Goal: Information Seeking & Learning: Understand process/instructions

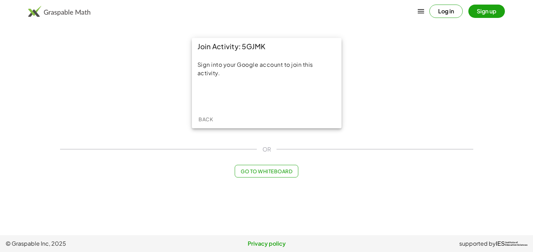
click at [204, 123] on button "Back" at bounding box center [206, 119] width 22 height 13
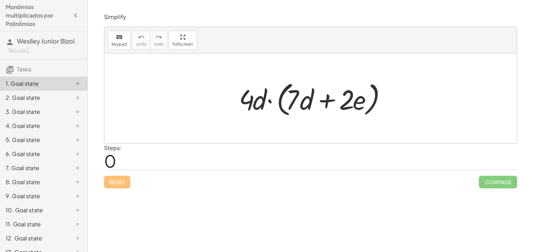
click at [245, 107] on div at bounding box center [312, 98] width 155 height 40
click at [248, 106] on div at bounding box center [312, 98] width 155 height 40
click at [290, 100] on div at bounding box center [312, 98] width 155 height 40
drag, startPoint x: 293, startPoint y: 102, endPoint x: 269, endPoint y: 97, distance: 24.8
click at [269, 97] on div at bounding box center [312, 98] width 155 height 40
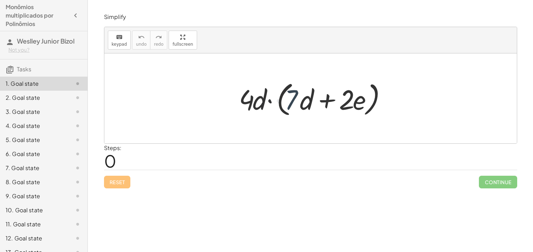
click at [270, 97] on div at bounding box center [312, 98] width 155 height 40
drag, startPoint x: 245, startPoint y: 102, endPoint x: 290, endPoint y: 105, distance: 44.8
click at [290, 105] on div at bounding box center [312, 98] width 155 height 40
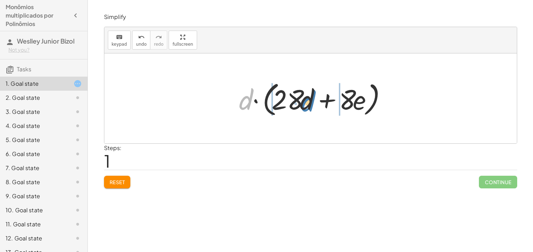
drag, startPoint x: 250, startPoint y: 103, endPoint x: 314, endPoint y: 103, distance: 63.6
click at [314, 103] on div at bounding box center [312, 98] width 155 height 40
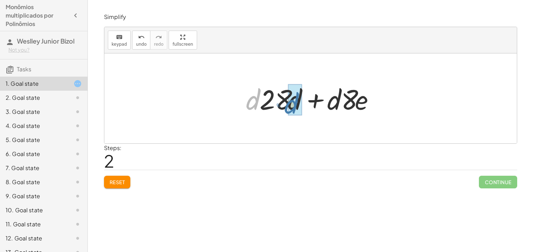
drag, startPoint x: 248, startPoint y: 105, endPoint x: 288, endPoint y: 109, distance: 39.5
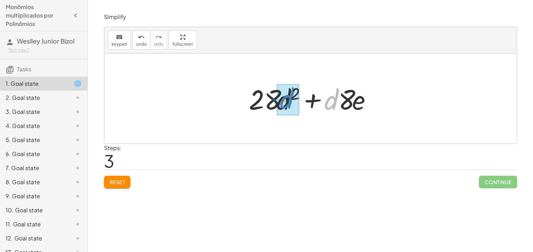
drag, startPoint x: 329, startPoint y: 101, endPoint x: 285, endPoint y: 100, distance: 44.6
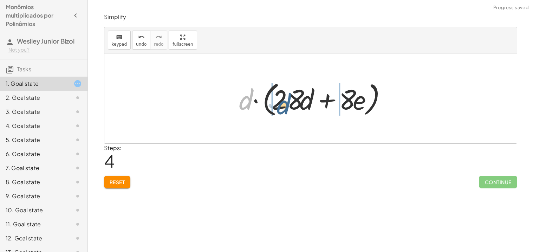
drag, startPoint x: 250, startPoint y: 102, endPoint x: 308, endPoint y: 101, distance: 58.0
click at [308, 101] on div at bounding box center [312, 98] width 155 height 40
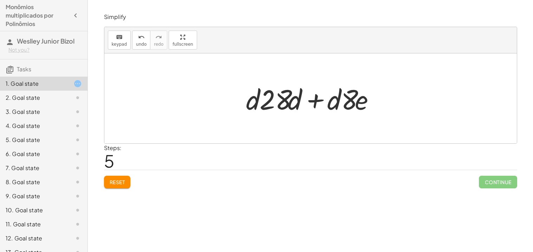
click at [112, 187] on button "Reset" at bounding box center [117, 182] width 27 height 13
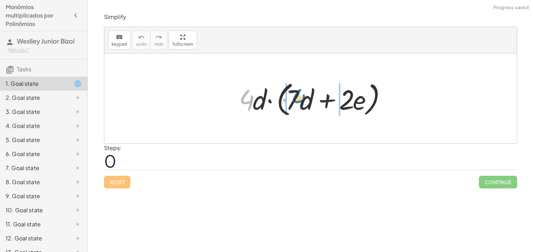
drag, startPoint x: 249, startPoint y: 97, endPoint x: 299, endPoint y: 96, distance: 49.6
click at [299, 96] on div at bounding box center [312, 98] width 155 height 40
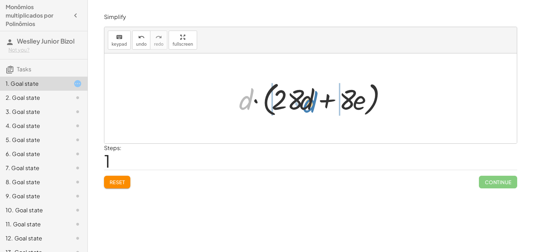
drag, startPoint x: 247, startPoint y: 101, endPoint x: 312, endPoint y: 103, distance: 64.4
click at [312, 103] on div at bounding box center [312, 98] width 155 height 40
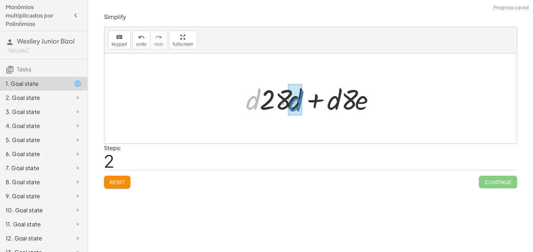
drag, startPoint x: 250, startPoint y: 102, endPoint x: 292, endPoint y: 104, distance: 42.2
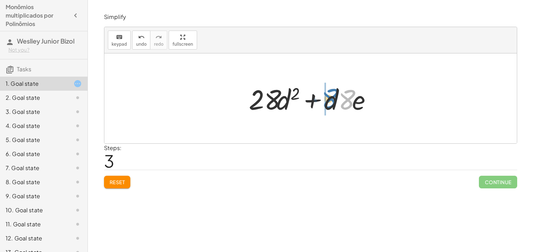
drag, startPoint x: 346, startPoint y: 100, endPoint x: 329, endPoint y: 99, distance: 18.0
click at [329, 99] on div at bounding box center [313, 98] width 136 height 36
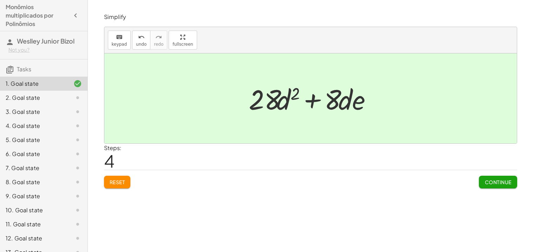
click at [451, 191] on div "Simplify keyboard keypad undo undo redo redo fullscreen · 4 · d · ( + · 7 · d +…" at bounding box center [311, 101] width 422 height 184
click at [500, 181] on span "Continue" at bounding box center [498, 182] width 27 height 6
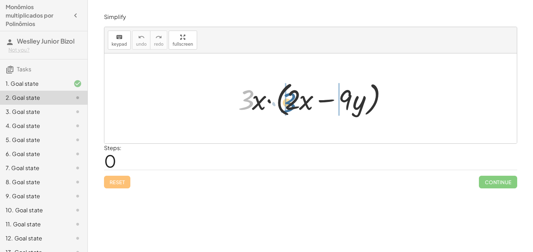
drag, startPoint x: 243, startPoint y: 97, endPoint x: 286, endPoint y: 100, distance: 42.6
click at [286, 100] on div at bounding box center [313, 98] width 157 height 40
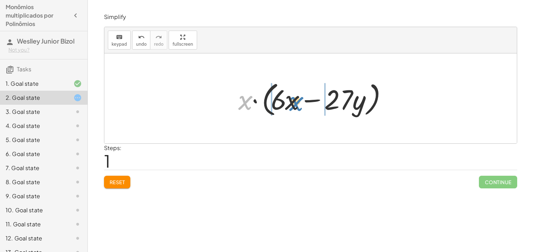
drag, startPoint x: 241, startPoint y: 104, endPoint x: 292, endPoint y: 105, distance: 50.3
click at [292, 105] on div at bounding box center [313, 98] width 157 height 40
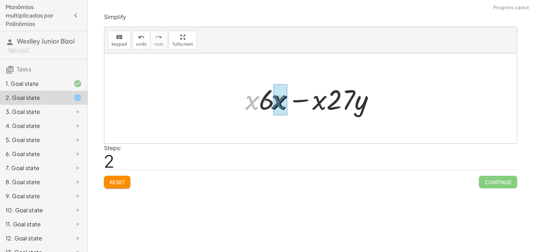
drag, startPoint x: 253, startPoint y: 103, endPoint x: 280, endPoint y: 103, distance: 27.4
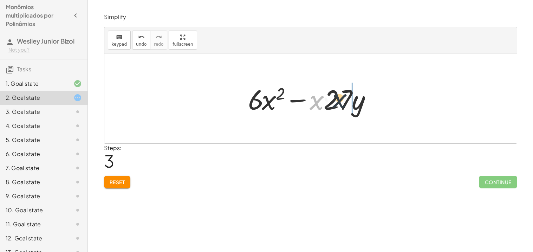
drag, startPoint x: 317, startPoint y: 101, endPoint x: 342, endPoint y: 99, distance: 24.3
click at [342, 99] on div at bounding box center [313, 98] width 137 height 36
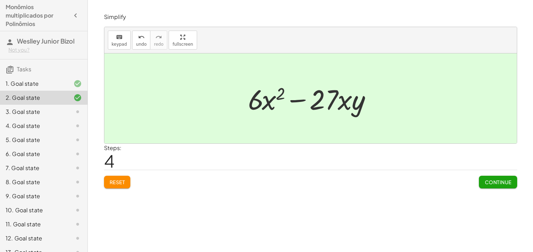
click at [486, 180] on span "Continue" at bounding box center [498, 182] width 27 height 6
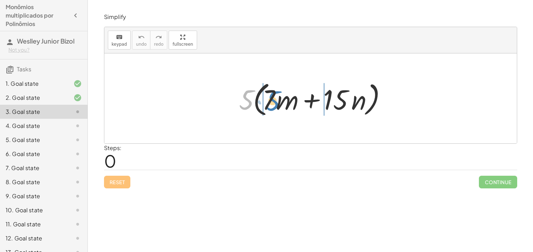
drag, startPoint x: 245, startPoint y: 102, endPoint x: 269, endPoint y: 103, distance: 24.3
click at [269, 103] on div at bounding box center [312, 98] width 155 height 40
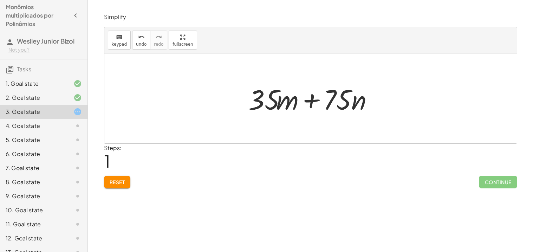
click at [289, 105] on div at bounding box center [313, 98] width 137 height 36
drag, startPoint x: 289, startPoint y: 105, endPoint x: 295, endPoint y: 104, distance: 5.8
click at [295, 104] on div at bounding box center [313, 98] width 137 height 36
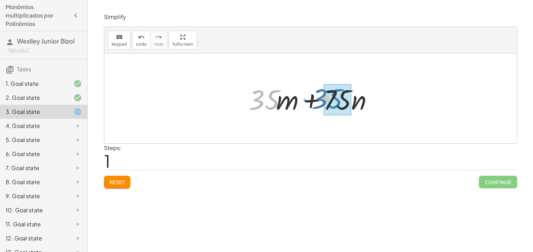
drag, startPoint x: 258, startPoint y: 99, endPoint x: 326, endPoint y: 99, distance: 67.8
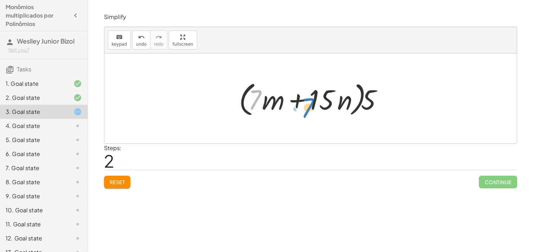
drag, startPoint x: 254, startPoint y: 99, endPoint x: 307, endPoint y: 107, distance: 54.0
click at [307, 107] on div at bounding box center [312, 98] width 155 height 40
drag, startPoint x: 253, startPoint y: 103, endPoint x: 315, endPoint y: 102, distance: 61.1
click at [315, 102] on div at bounding box center [312, 98] width 155 height 40
click at [121, 187] on button "Reset" at bounding box center [117, 182] width 27 height 13
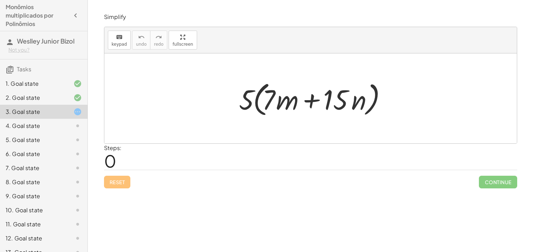
click at [70, 100] on div at bounding box center [72, 97] width 20 height 8
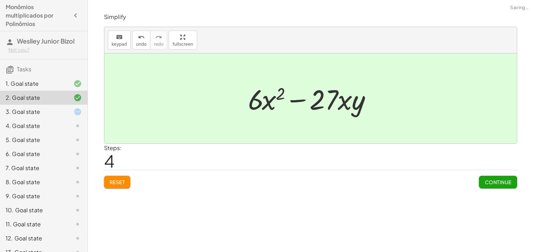
click at [33, 115] on div "3. Goal state" at bounding box center [34, 112] width 57 height 8
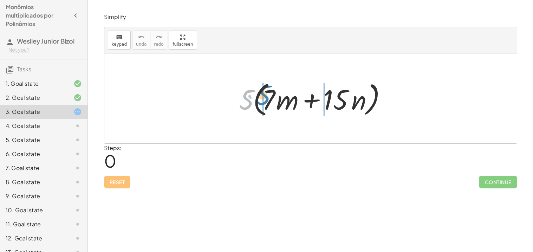
drag, startPoint x: 241, startPoint y: 102, endPoint x: 260, endPoint y: 99, distance: 19.5
click at [260, 99] on div at bounding box center [312, 98] width 155 height 40
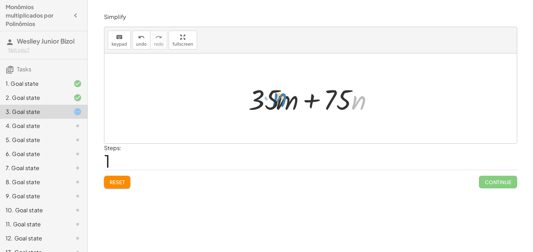
drag, startPoint x: 360, startPoint y: 101, endPoint x: 277, endPoint y: 98, distance: 82.6
click at [277, 98] on div at bounding box center [313, 98] width 137 height 36
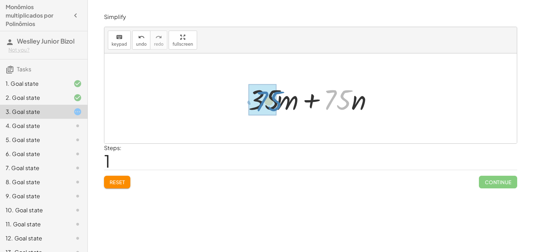
drag, startPoint x: 343, startPoint y: 100, endPoint x: 273, endPoint y: 102, distance: 69.6
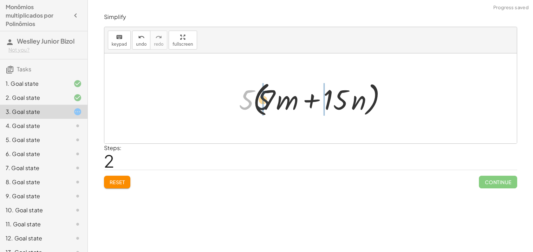
drag, startPoint x: 248, startPoint y: 102, endPoint x: 285, endPoint y: 99, distance: 37.3
click at [285, 99] on div at bounding box center [312, 98] width 155 height 40
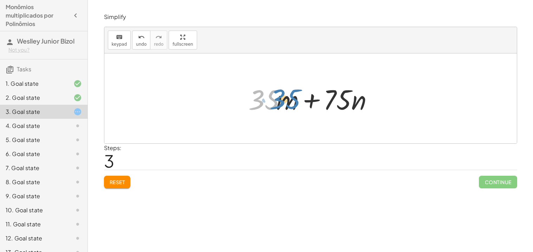
drag, startPoint x: 263, startPoint y: 101, endPoint x: 285, endPoint y: 100, distance: 22.5
click at [285, 100] on div at bounding box center [313, 98] width 137 height 36
click at [287, 100] on div at bounding box center [313, 98] width 137 height 36
drag, startPoint x: 269, startPoint y: 101, endPoint x: 302, endPoint y: 103, distance: 32.7
click at [302, 103] on div at bounding box center [313, 98] width 137 height 36
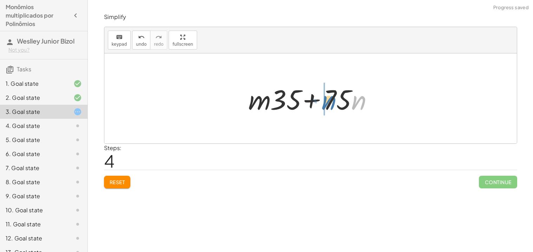
drag, startPoint x: 359, startPoint y: 100, endPoint x: 328, endPoint y: 100, distance: 31.3
click at [328, 100] on div at bounding box center [313, 98] width 137 height 36
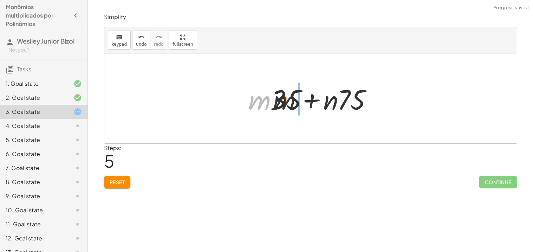
drag, startPoint x: 262, startPoint y: 101, endPoint x: 302, endPoint y: 99, distance: 40.1
click at [302, 99] on div at bounding box center [313, 98] width 137 height 36
drag, startPoint x: 266, startPoint y: 92, endPoint x: 333, endPoint y: 93, distance: 67.1
click at [333, 93] on div at bounding box center [313, 98] width 137 height 36
drag, startPoint x: 293, startPoint y: 106, endPoint x: 308, endPoint y: 105, distance: 15.2
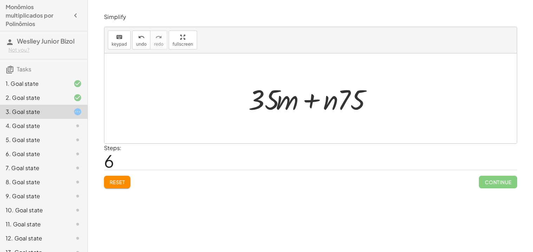
click at [308, 105] on div at bounding box center [313, 98] width 137 height 36
drag, startPoint x: 292, startPoint y: 101, endPoint x: 331, endPoint y: 103, distance: 39.7
click at [331, 103] on div at bounding box center [313, 98] width 137 height 36
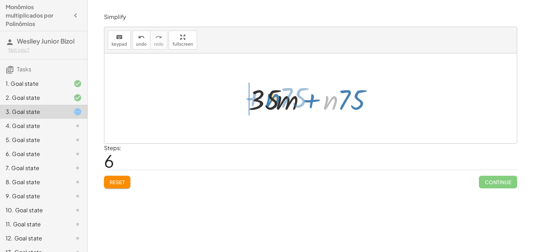
drag, startPoint x: 337, startPoint y: 101, endPoint x: 279, endPoint y: 99, distance: 58.0
click at [279, 99] on div at bounding box center [313, 98] width 137 height 36
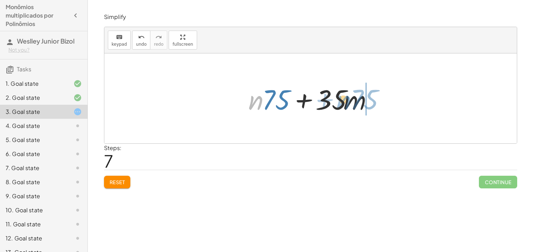
drag, startPoint x: 257, startPoint y: 103, endPoint x: 329, endPoint y: 103, distance: 71.7
click at [329, 103] on div at bounding box center [313, 98] width 137 height 36
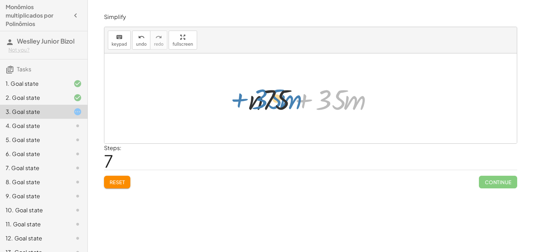
drag, startPoint x: 304, startPoint y: 102, endPoint x: 240, endPoint y: 101, distance: 64.3
click at [240, 101] on div "· 5 · ( + · 7 · m + · 15 · n ) + · 5 · 7 · m + · 5 · 15 · n + · 35 · m + · 75 ·…" at bounding box center [310, 99] width 145 height 40
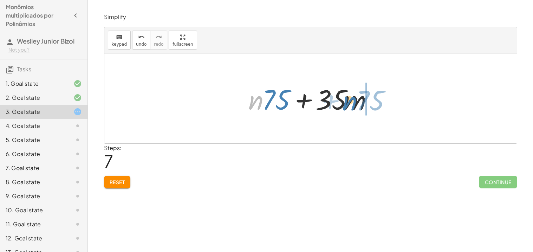
drag, startPoint x: 258, startPoint y: 102, endPoint x: 349, endPoint y: 99, distance: 91.0
click at [349, 99] on div at bounding box center [313, 98] width 137 height 36
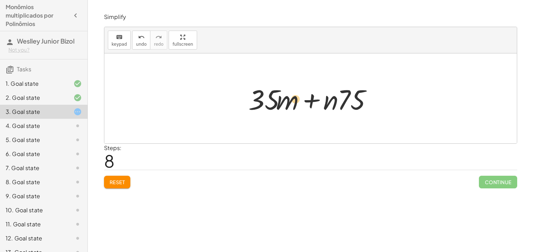
drag, startPoint x: 288, startPoint y: 101, endPoint x: 295, endPoint y: 100, distance: 6.4
click at [295, 100] on div at bounding box center [313, 98] width 137 height 36
drag, startPoint x: 326, startPoint y: 101, endPoint x: 274, endPoint y: 99, distance: 51.3
click at [274, 99] on div at bounding box center [313, 98] width 137 height 36
click at [109, 177] on button "Reset" at bounding box center [117, 182] width 27 height 13
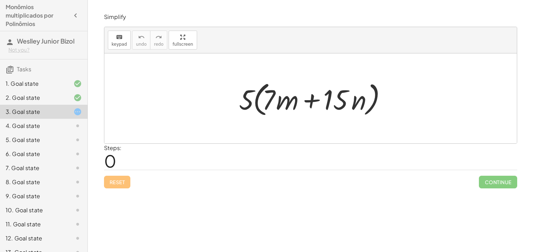
click at [50, 102] on div "2. Goal state" at bounding box center [34, 97] width 57 height 8
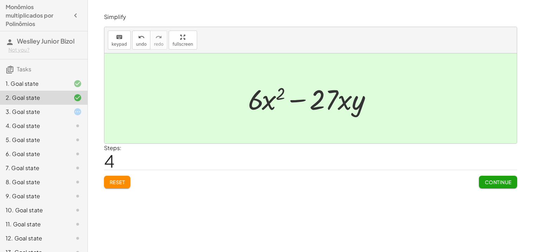
click at [117, 180] on span "Reset" at bounding box center [117, 182] width 15 height 6
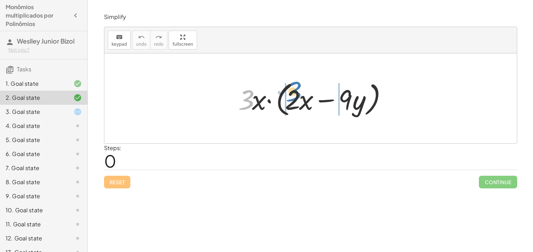
drag, startPoint x: 248, startPoint y: 103, endPoint x: 296, endPoint y: 95, distance: 48.7
click at [296, 95] on div at bounding box center [313, 98] width 157 height 40
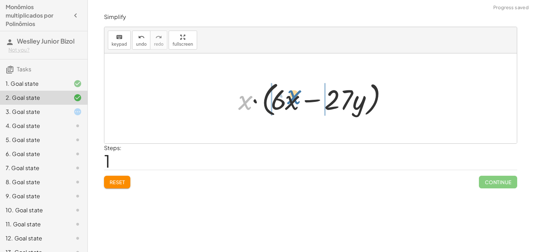
drag, startPoint x: 242, startPoint y: 98, endPoint x: 290, endPoint y: 96, distance: 48.6
click at [290, 96] on div at bounding box center [313, 98] width 157 height 40
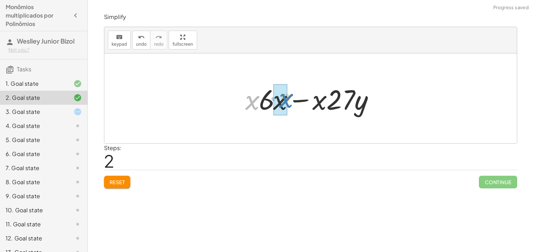
drag, startPoint x: 252, startPoint y: 103, endPoint x: 285, endPoint y: 102, distance: 33.0
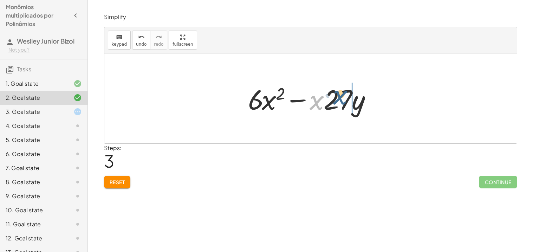
drag, startPoint x: 318, startPoint y: 104, endPoint x: 345, endPoint y: 100, distance: 27.7
click at [345, 100] on div at bounding box center [313, 98] width 137 height 36
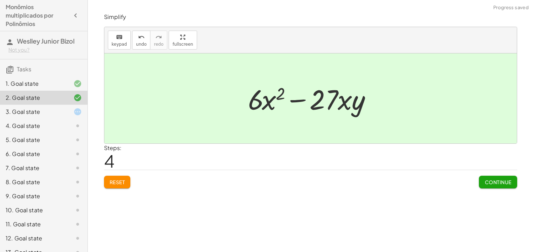
click at [485, 179] on span "Continue" at bounding box center [498, 182] width 27 height 6
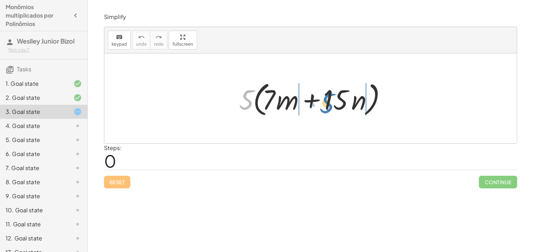
drag, startPoint x: 246, startPoint y: 99, endPoint x: 323, endPoint y: 101, distance: 77.3
click at [323, 101] on div at bounding box center [312, 98] width 155 height 40
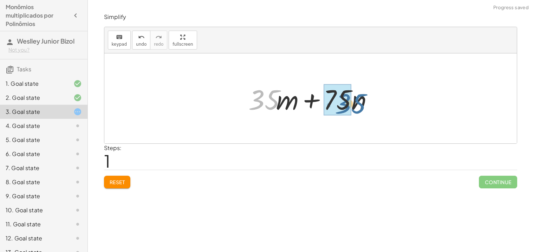
drag, startPoint x: 262, startPoint y: 97, endPoint x: 349, endPoint y: 101, distance: 86.2
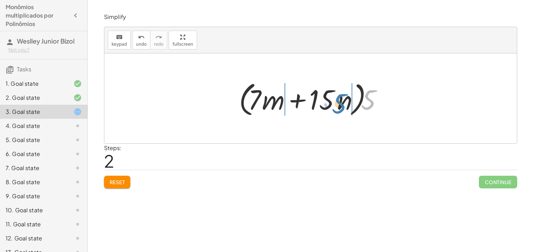
drag, startPoint x: 369, startPoint y: 95, endPoint x: 336, endPoint y: 95, distance: 33.4
click at [336, 95] on div at bounding box center [312, 98] width 155 height 40
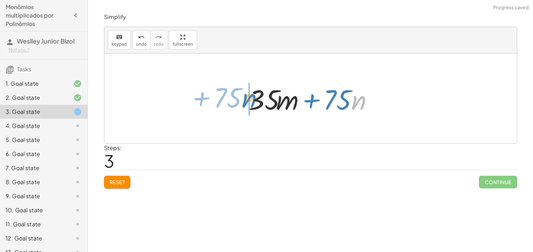
drag, startPoint x: 355, startPoint y: 101, endPoint x: 245, endPoint y: 99, distance: 109.3
click at [245, 99] on div at bounding box center [313, 98] width 137 height 36
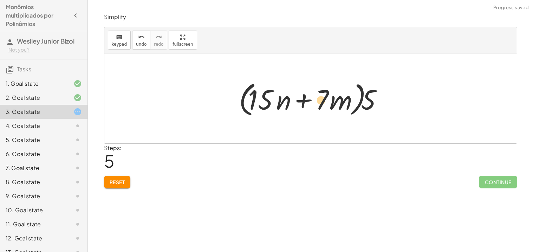
drag, startPoint x: 257, startPoint y: 101, endPoint x: 317, endPoint y: 102, distance: 59.4
click at [317, 102] on div at bounding box center [312, 98] width 155 height 40
drag, startPoint x: 259, startPoint y: 100, endPoint x: 331, endPoint y: 98, distance: 72.8
click at [331, 98] on div at bounding box center [312, 98] width 155 height 40
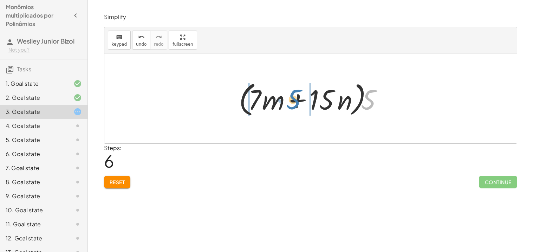
drag, startPoint x: 370, startPoint y: 96, endPoint x: 295, endPoint y: 96, distance: 74.8
click at [295, 96] on div at bounding box center [312, 98] width 155 height 40
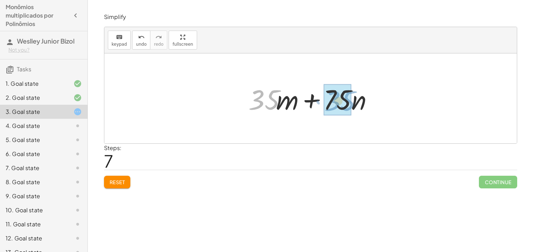
drag, startPoint x: 259, startPoint y: 93, endPoint x: 335, endPoint y: 95, distance: 76.3
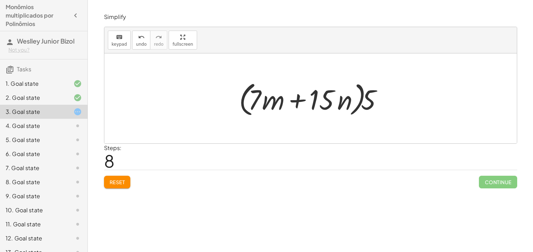
click at [111, 182] on span "Reset" at bounding box center [117, 182] width 15 height 6
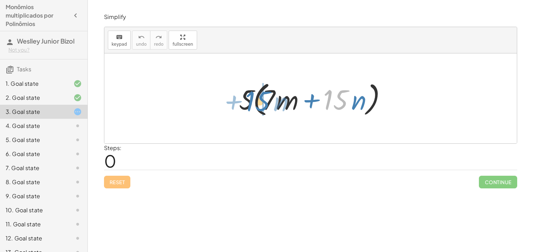
drag, startPoint x: 336, startPoint y: 101, endPoint x: 258, endPoint y: 102, distance: 78.0
click at [258, 102] on div at bounding box center [312, 98] width 155 height 40
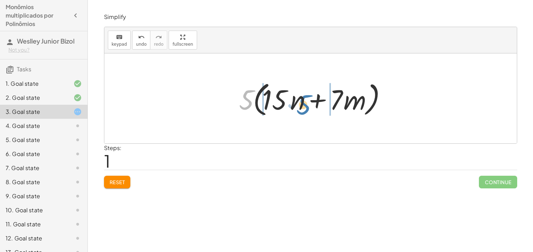
drag, startPoint x: 248, startPoint y: 98, endPoint x: 306, endPoint y: 102, distance: 57.5
click at [306, 102] on div at bounding box center [312, 98] width 155 height 40
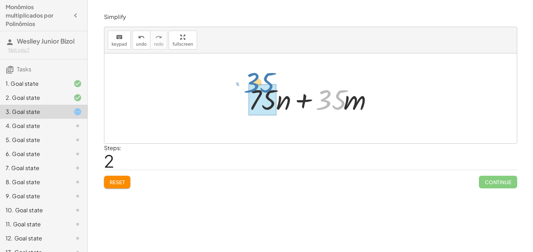
drag, startPoint x: 318, startPoint y: 103, endPoint x: 246, endPoint y: 86, distance: 73.6
click at [246, 86] on div at bounding box center [313, 98] width 137 height 36
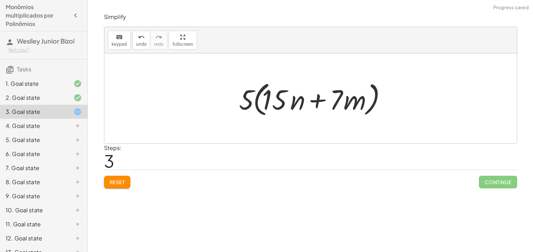
click at [119, 184] on span "Reset" at bounding box center [117, 182] width 15 height 6
